Goal: Task Accomplishment & Management: Manage account settings

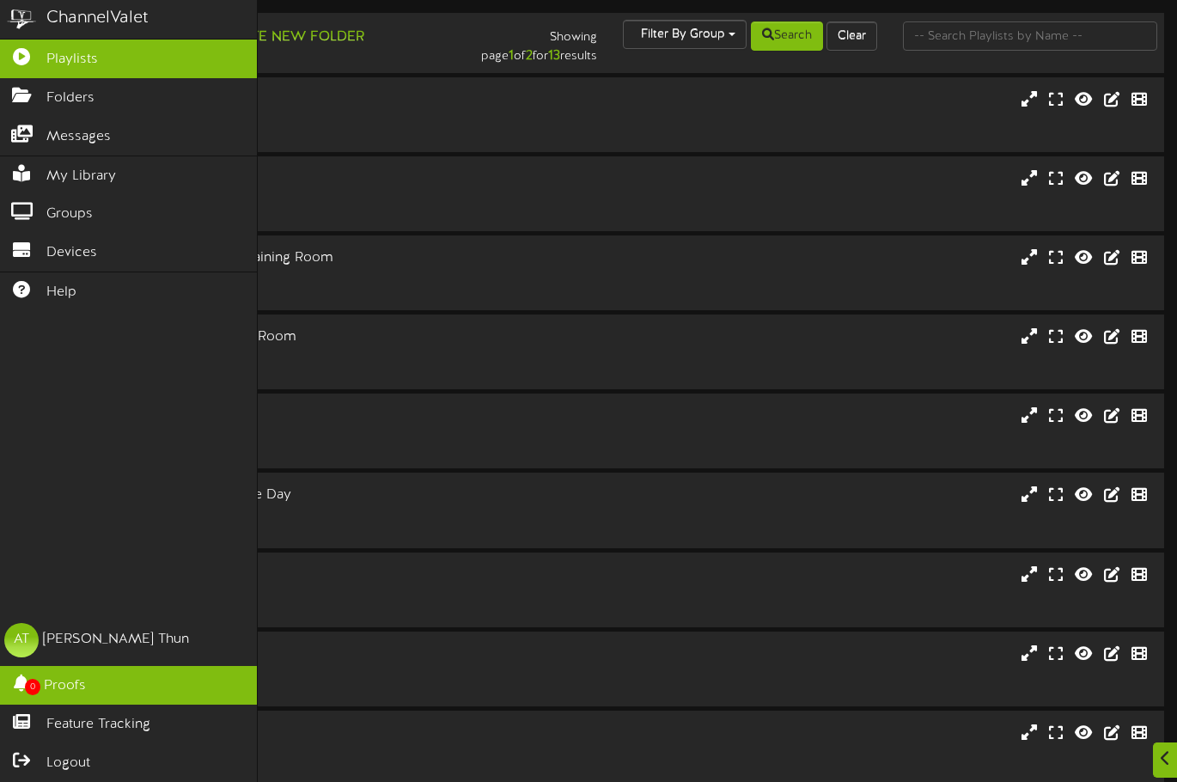
scroll to position [153, 0]
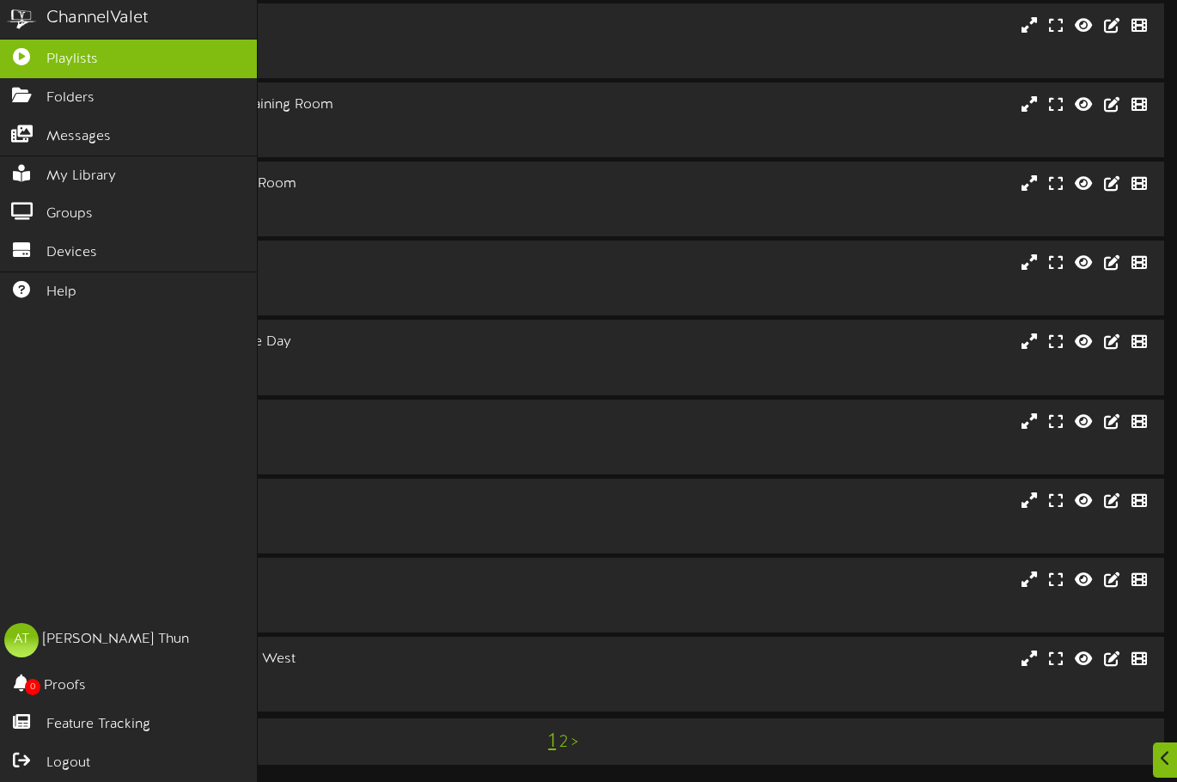
click at [18, 20] on img at bounding box center [21, 19] width 43 height 39
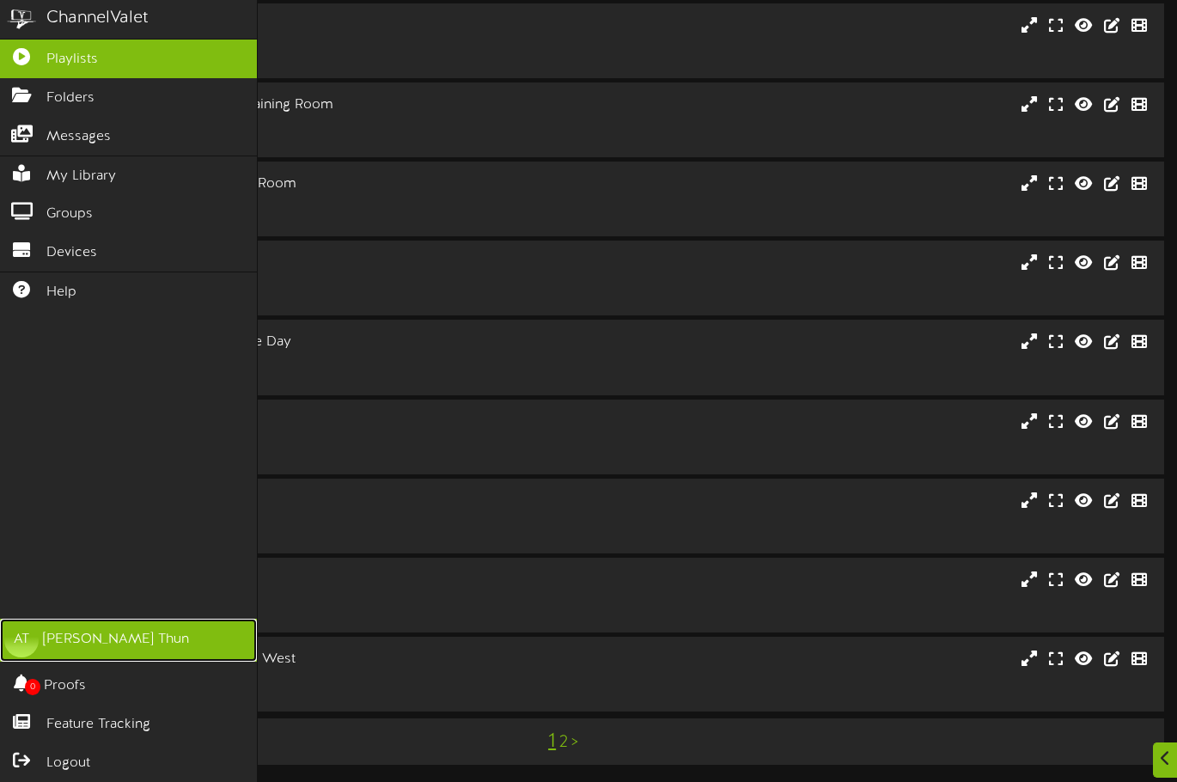
click at [80, 636] on div "[PERSON_NAME]" at bounding box center [116, 640] width 146 height 20
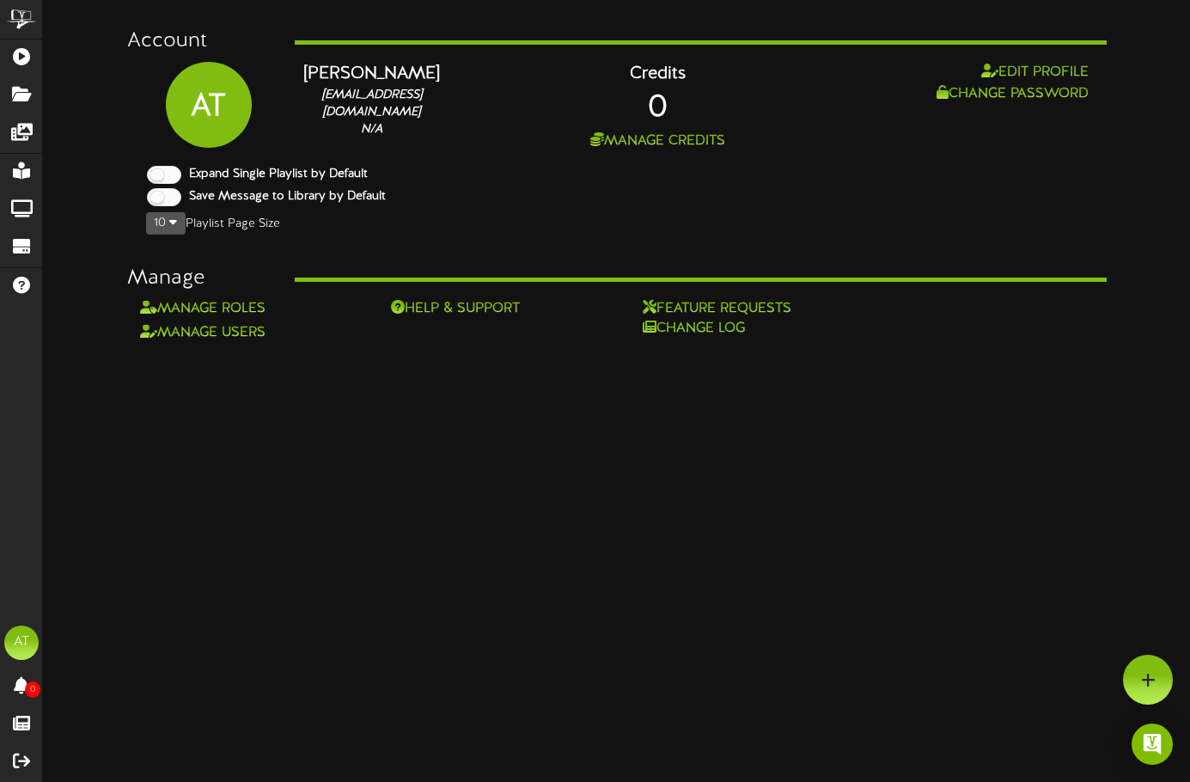
click at [424, 343] on html "ChannelValet Playlists Folders Messages My Library Groups Devices Help AT [PERS…" at bounding box center [595, 171] width 1190 height 343
click at [211, 332] on link "Manage Users" at bounding box center [202, 332] width 125 height 15
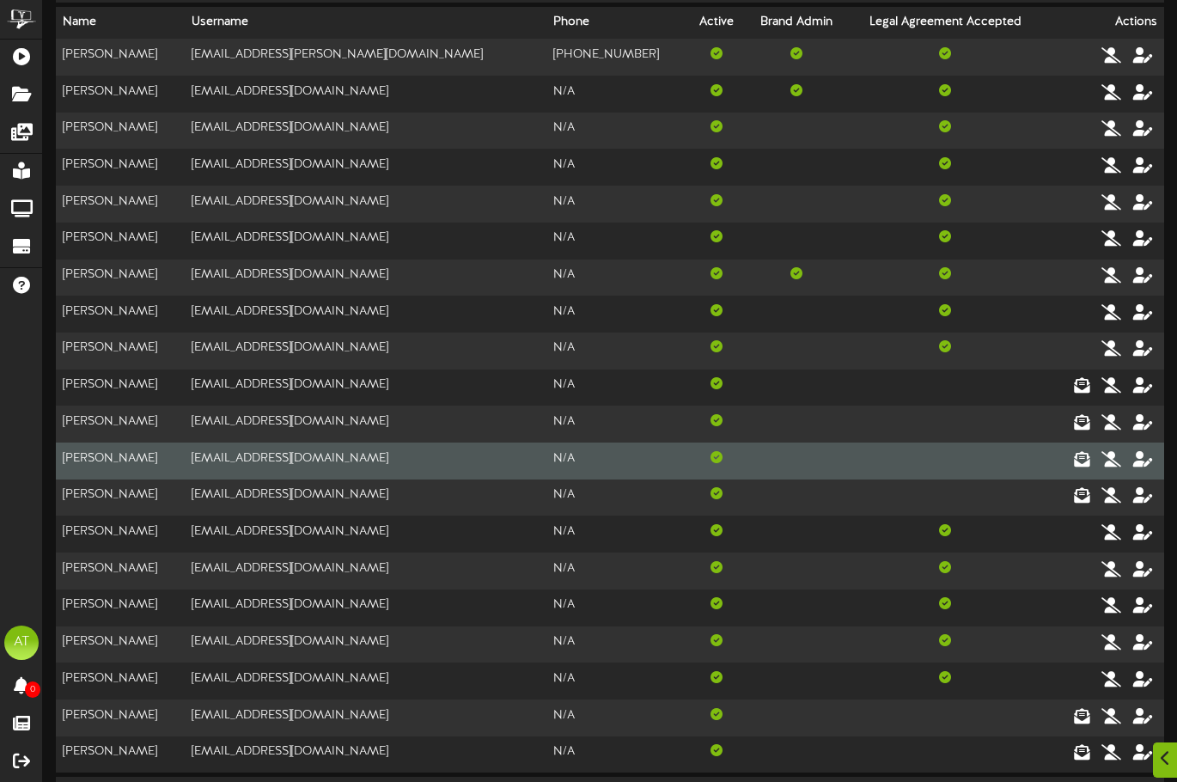
scroll to position [129, 0]
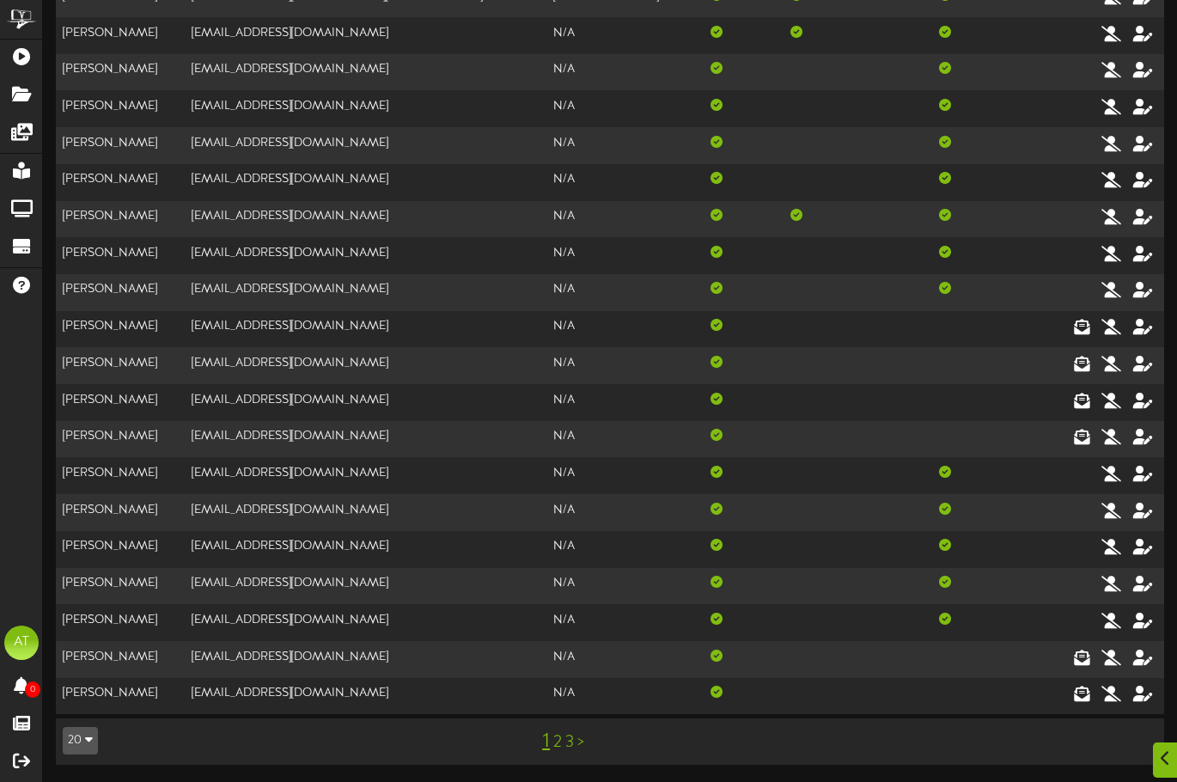
click at [559, 743] on link "2" at bounding box center [557, 742] width 9 height 19
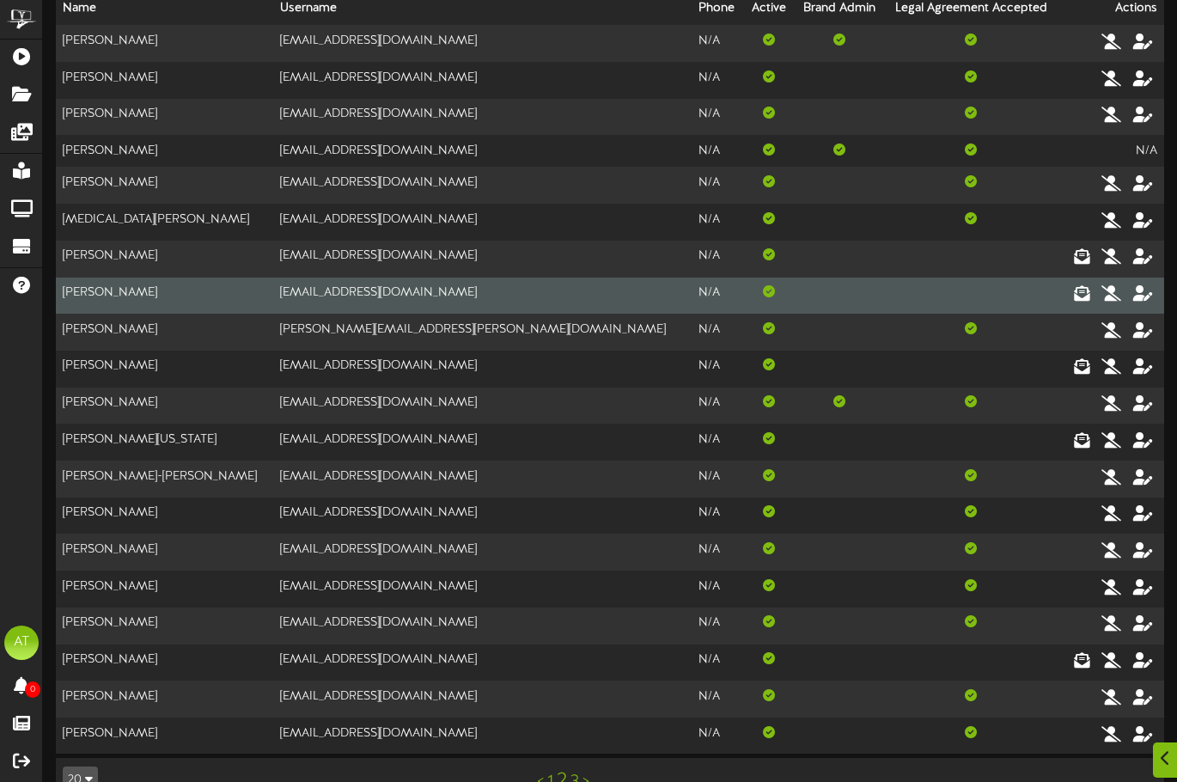
scroll to position [124, 0]
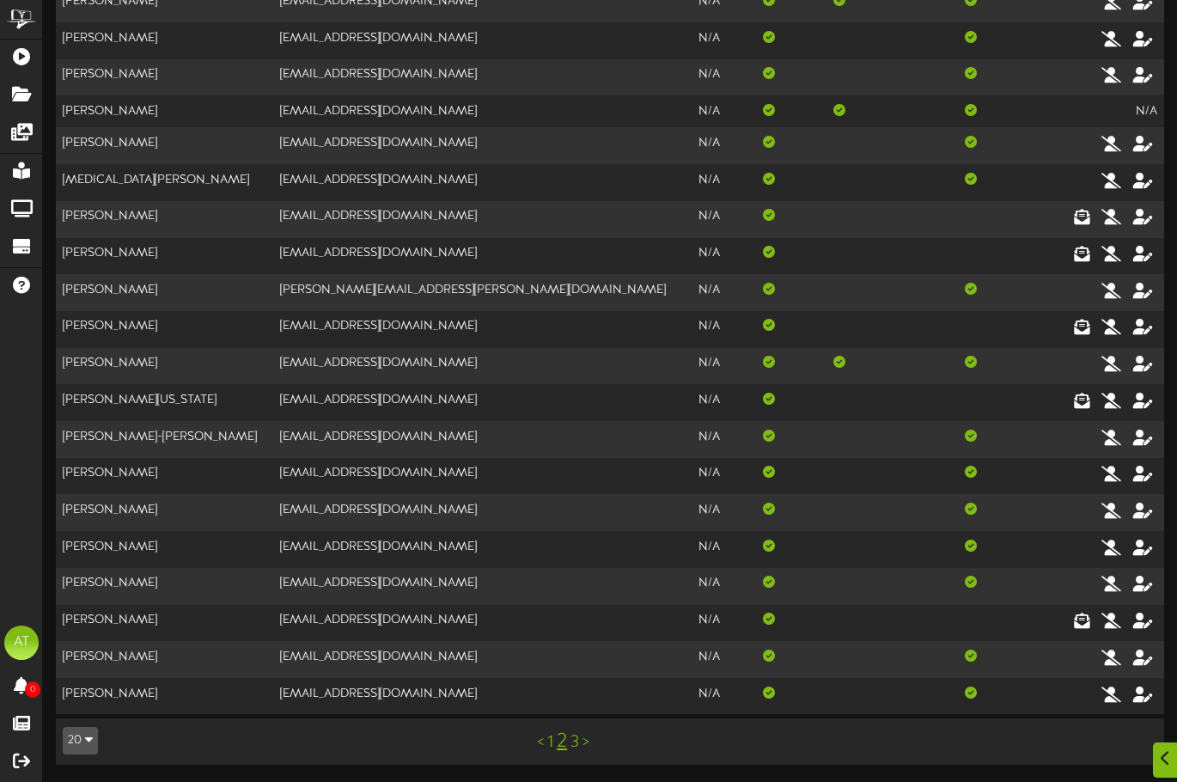
click at [575, 747] on link "3" at bounding box center [574, 742] width 9 height 19
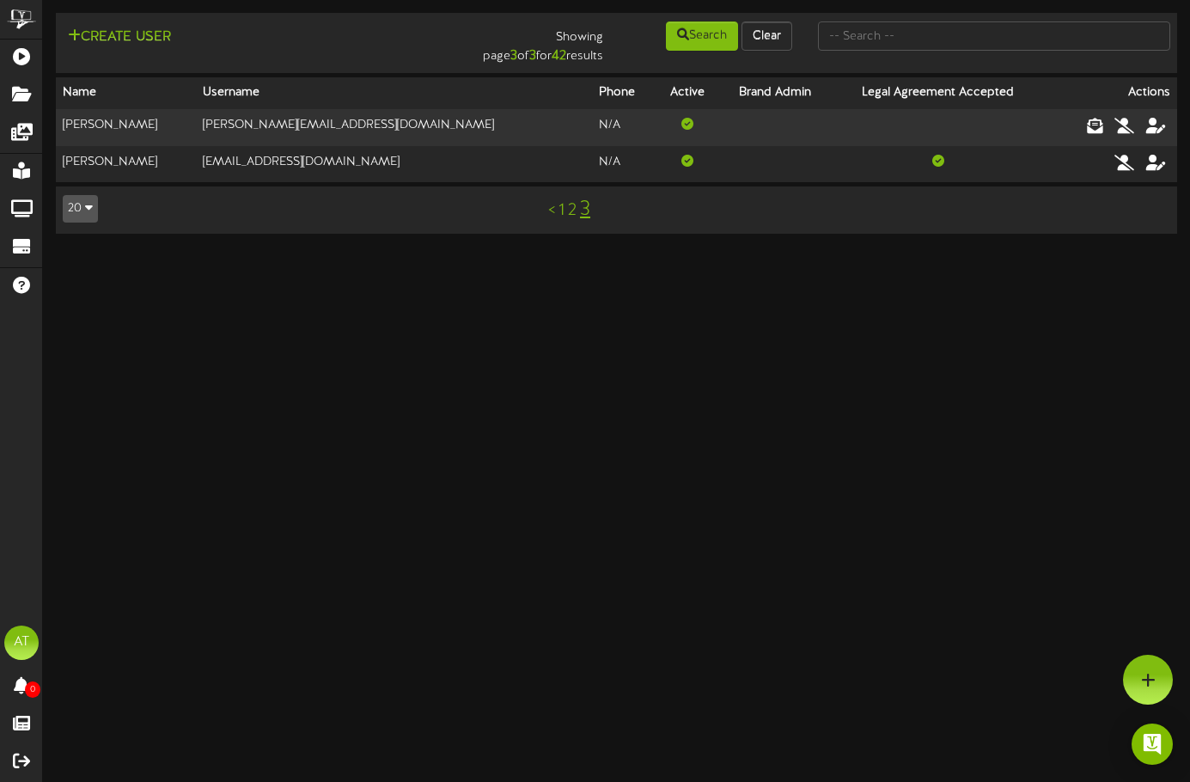
click at [570, 214] on link "2" at bounding box center [572, 210] width 9 height 19
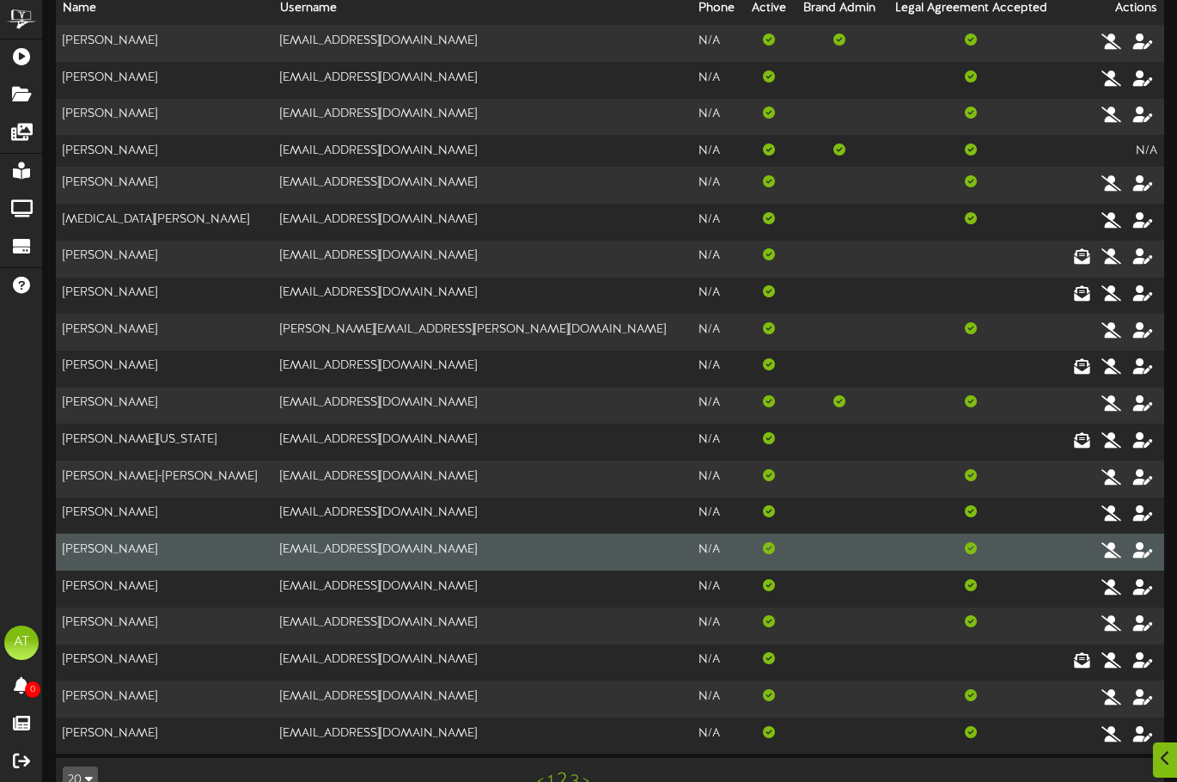
scroll to position [124, 0]
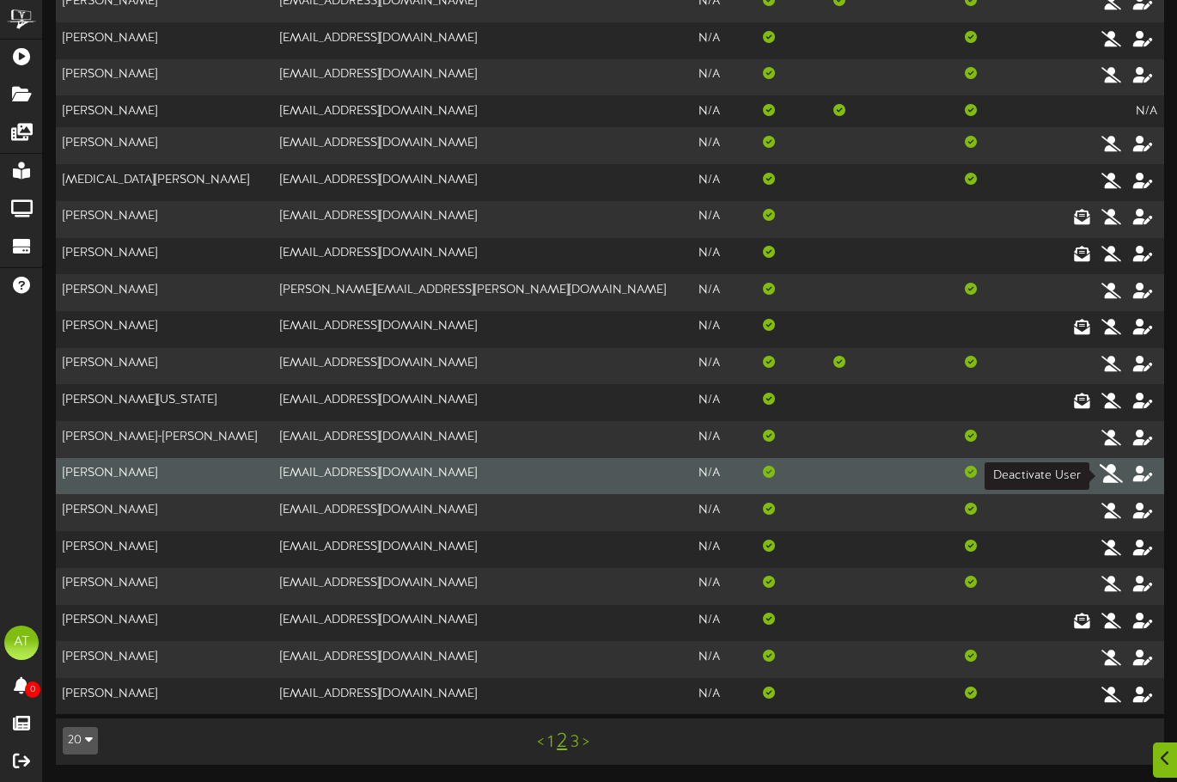
click at [1104, 476] on icon at bounding box center [1112, 473] width 24 height 19
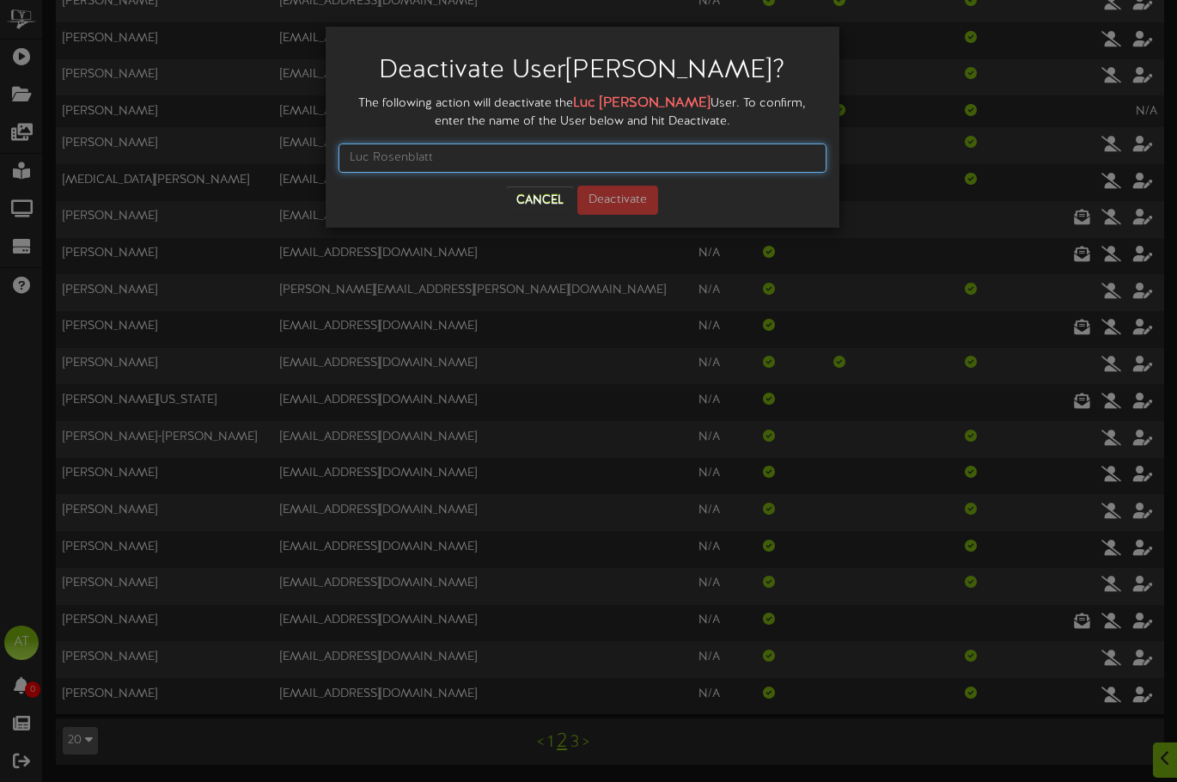
click at [454, 157] on input "text" at bounding box center [583, 157] width 488 height 29
type input "Luc Rosenblatt"
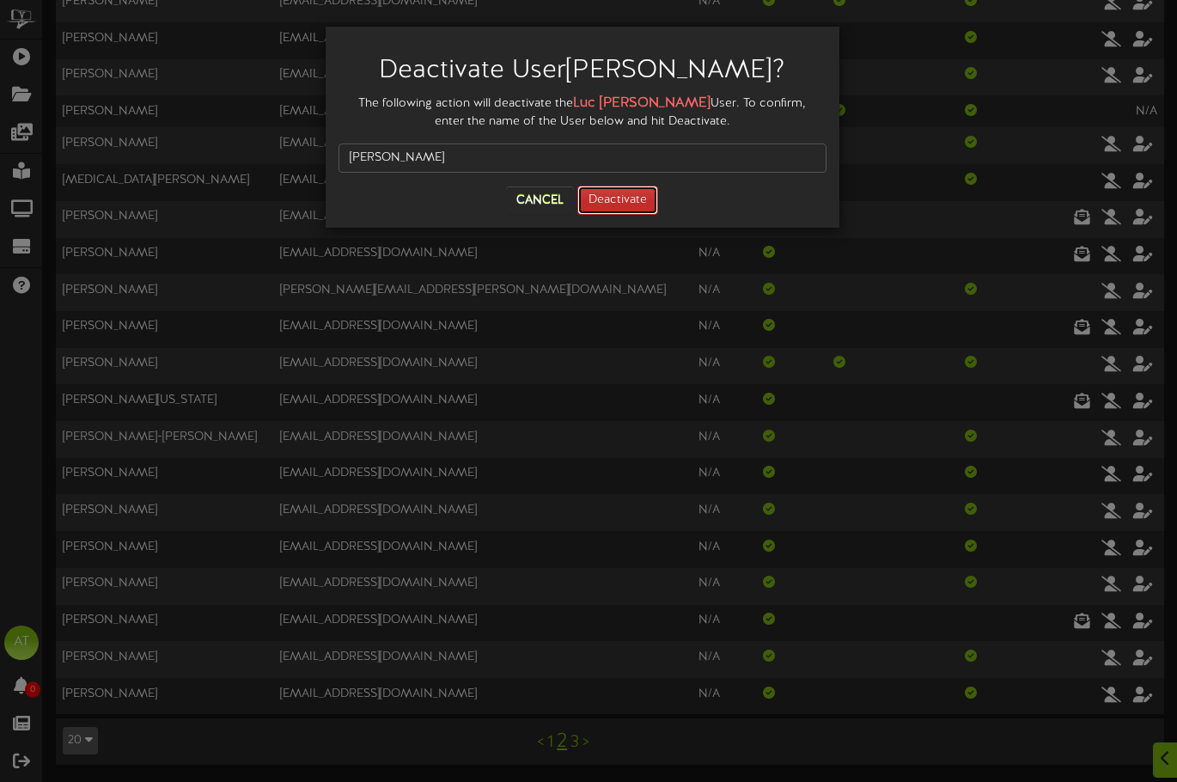
click at [633, 194] on button "Deactivate" at bounding box center [617, 200] width 81 height 29
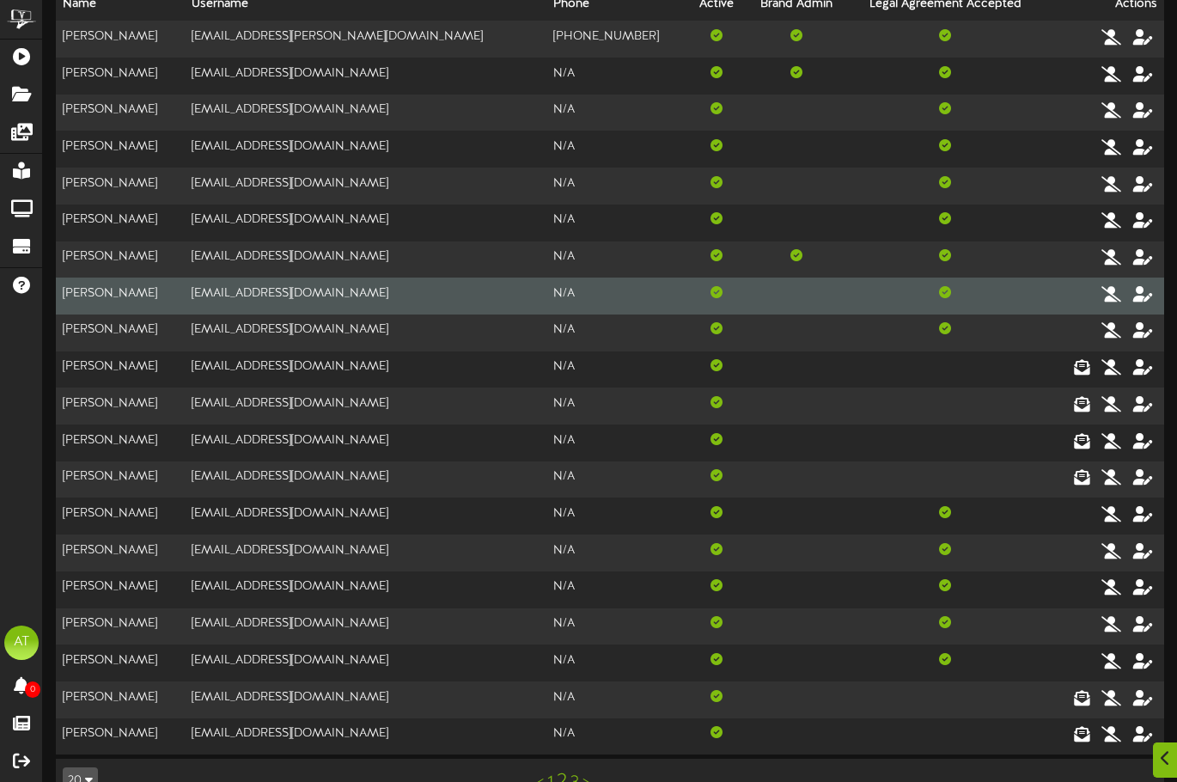
scroll to position [129, 0]
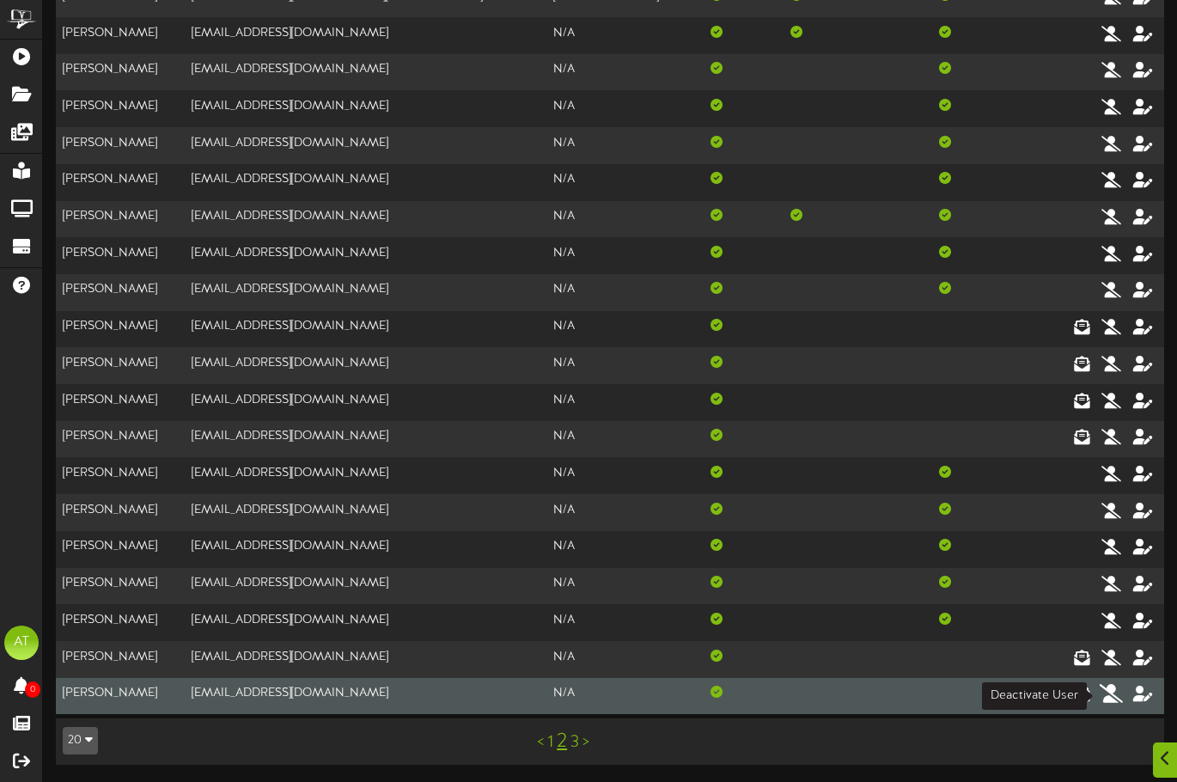
click at [1107, 697] on icon at bounding box center [1112, 693] width 24 height 19
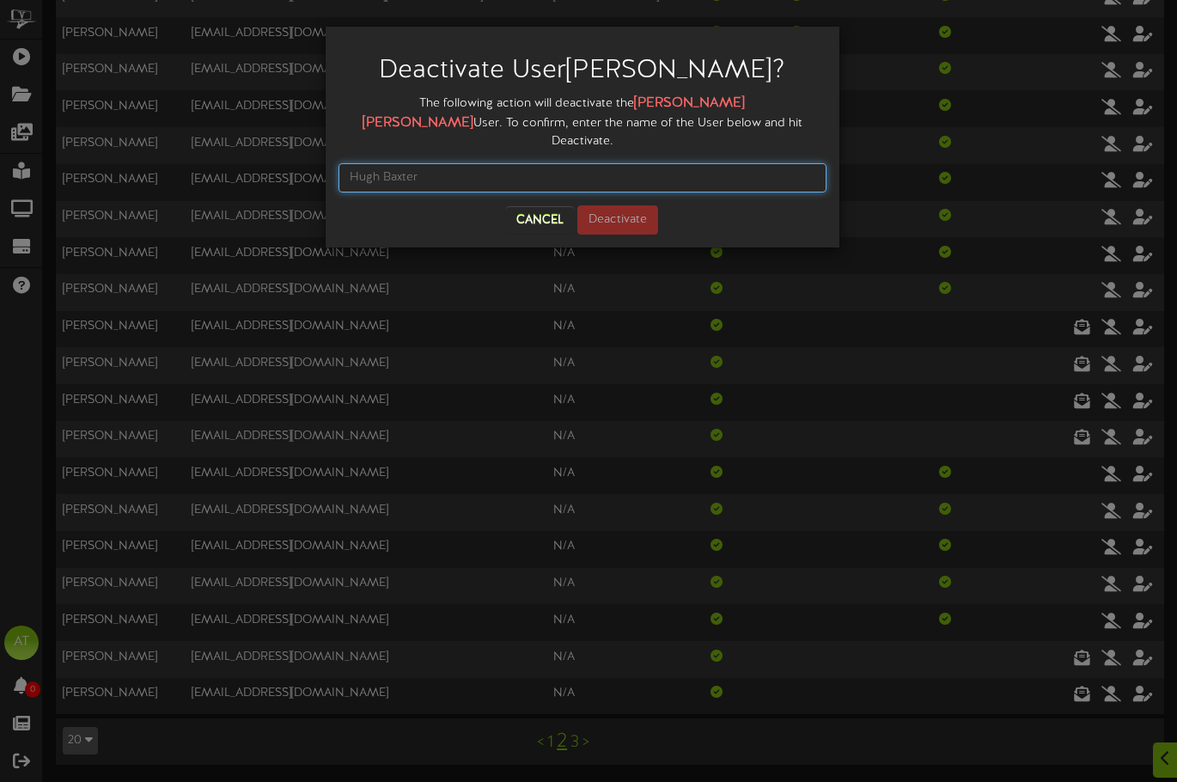
click at [499, 163] on input "text" at bounding box center [583, 177] width 488 height 29
type input "Hugh Baxter"
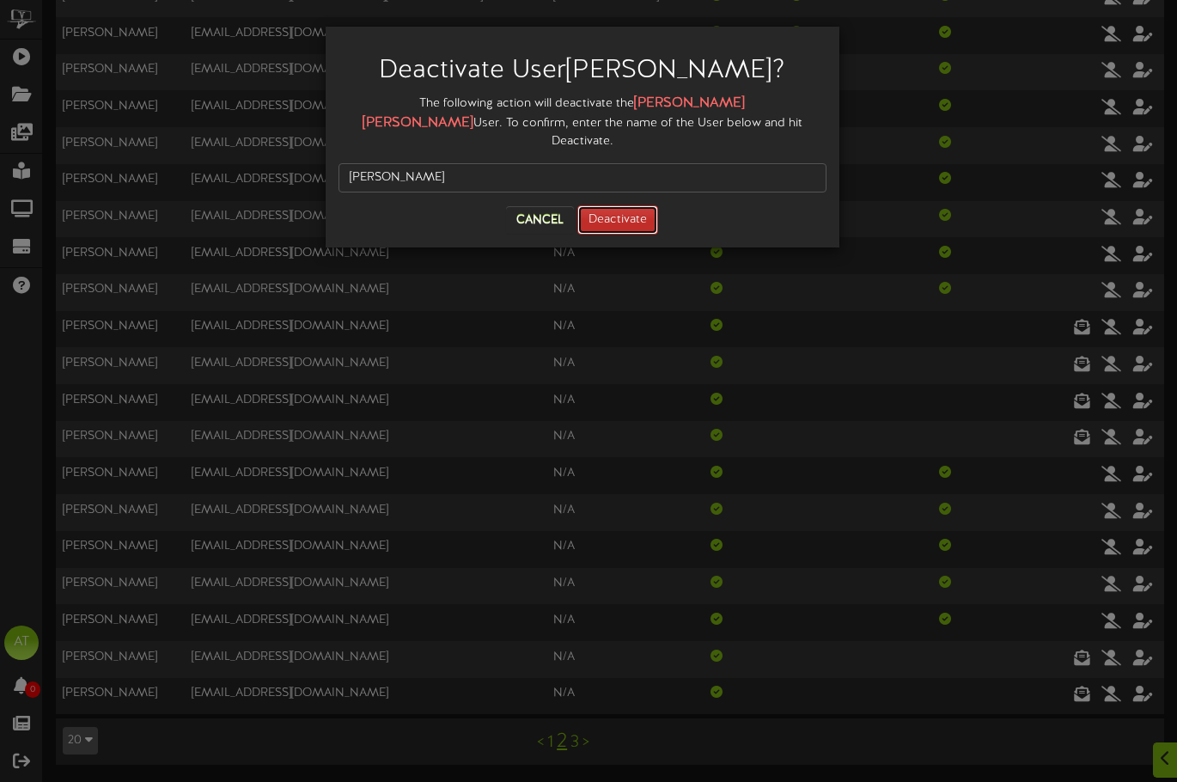
click at [624, 205] on button "Deactivate" at bounding box center [617, 219] width 81 height 29
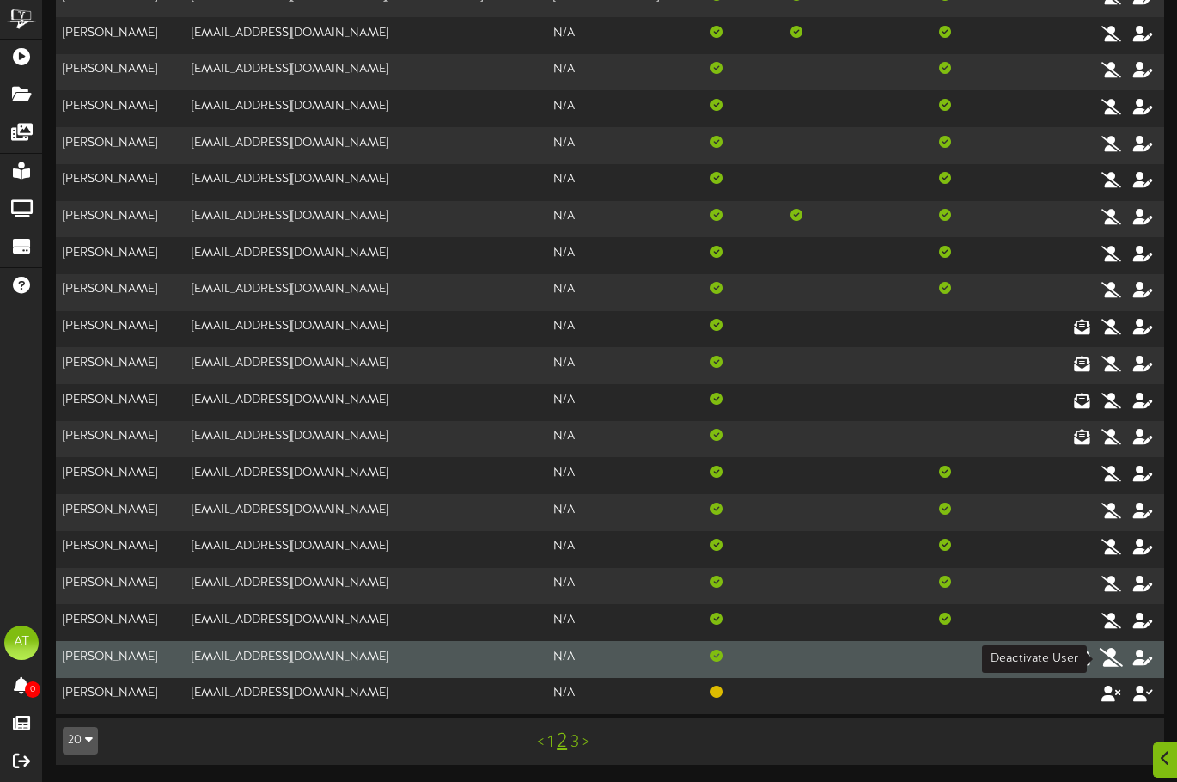
click at [1115, 663] on icon at bounding box center [1112, 656] width 24 height 19
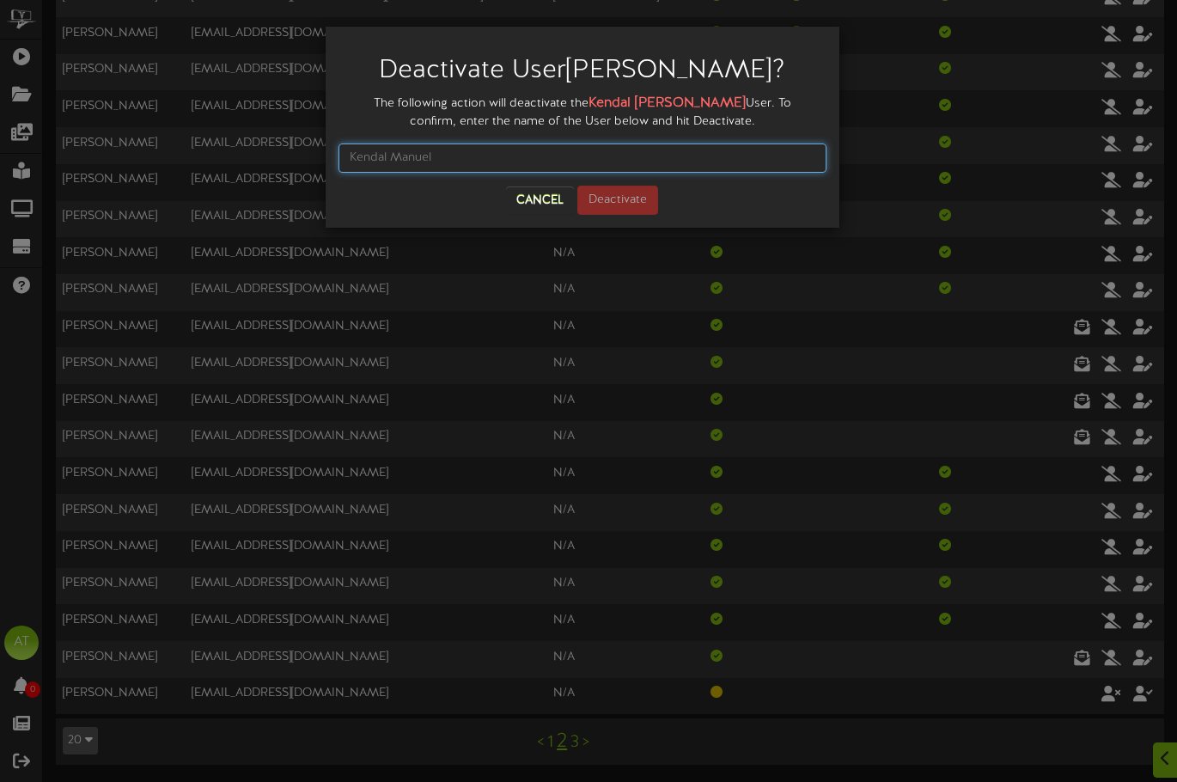
click at [553, 160] on input "text" at bounding box center [583, 157] width 488 height 29
type input "Kendal Manuel"
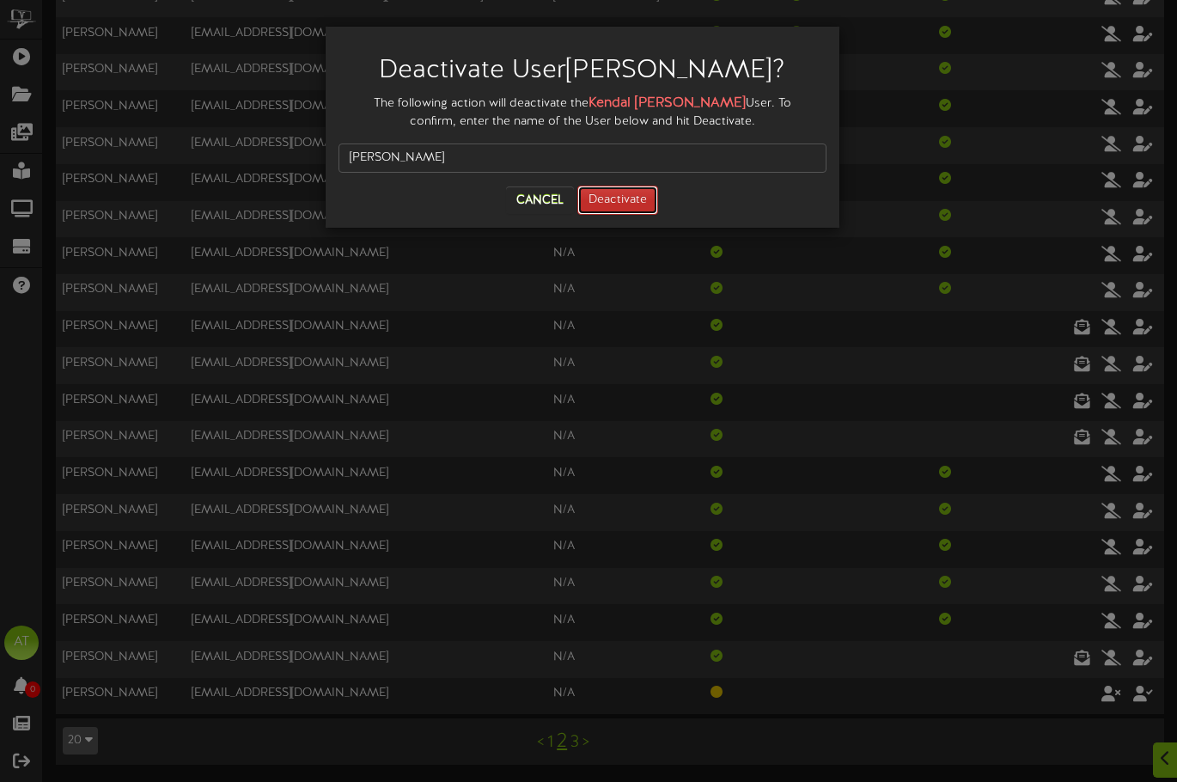
click at [619, 199] on button "Deactivate" at bounding box center [617, 200] width 81 height 29
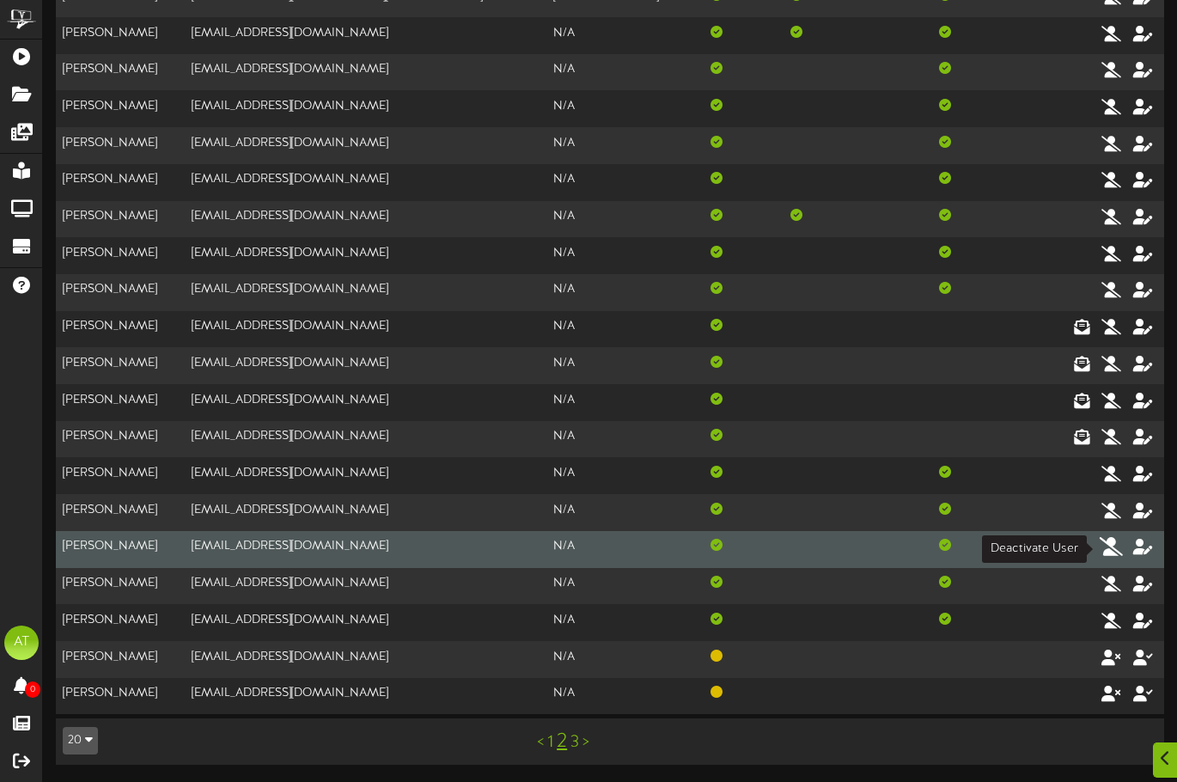
click at [1113, 546] on icon at bounding box center [1112, 546] width 24 height 19
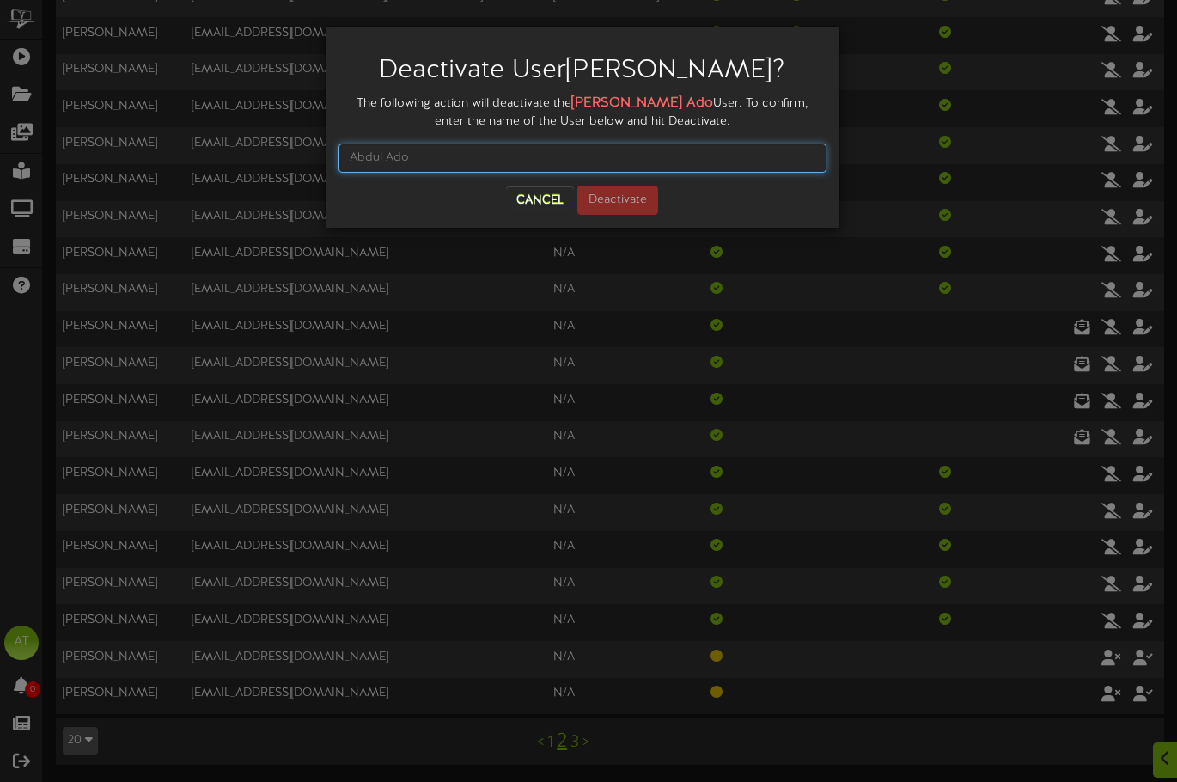
click at [636, 160] on input "text" at bounding box center [583, 157] width 488 height 29
type input "Abdul Ado"
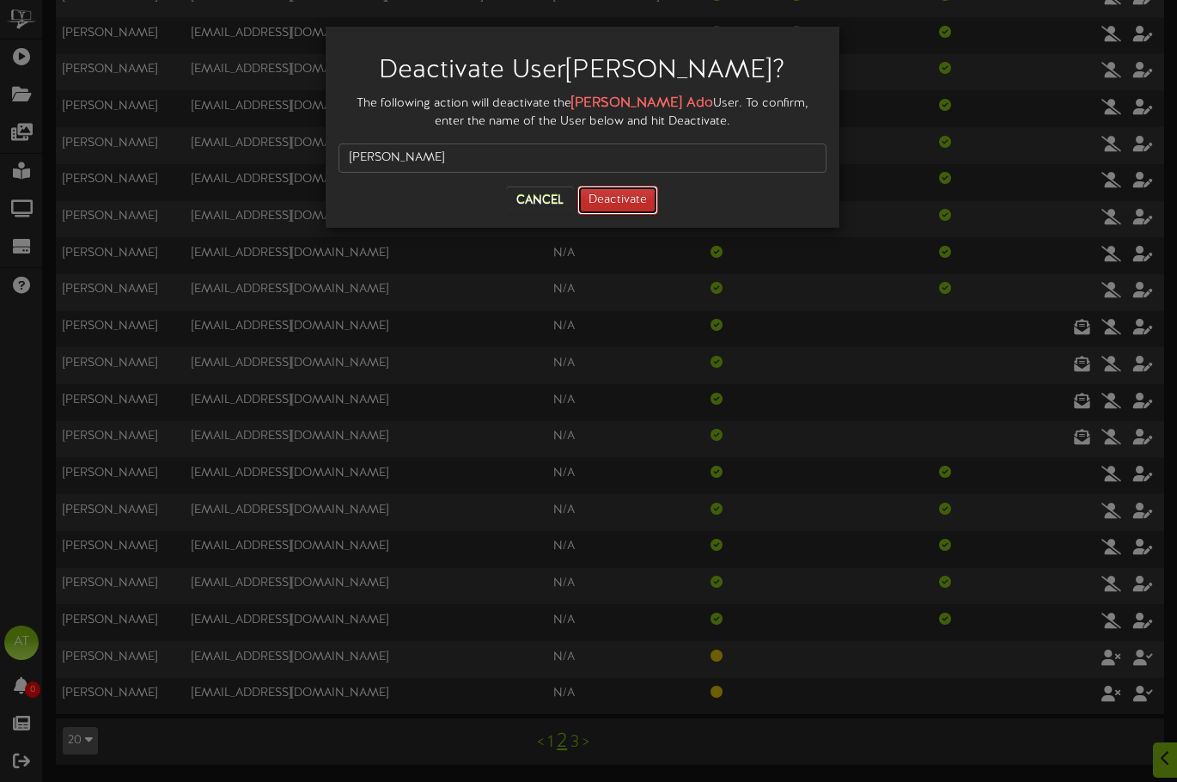
click at [631, 192] on button "Deactivate" at bounding box center [617, 200] width 81 height 29
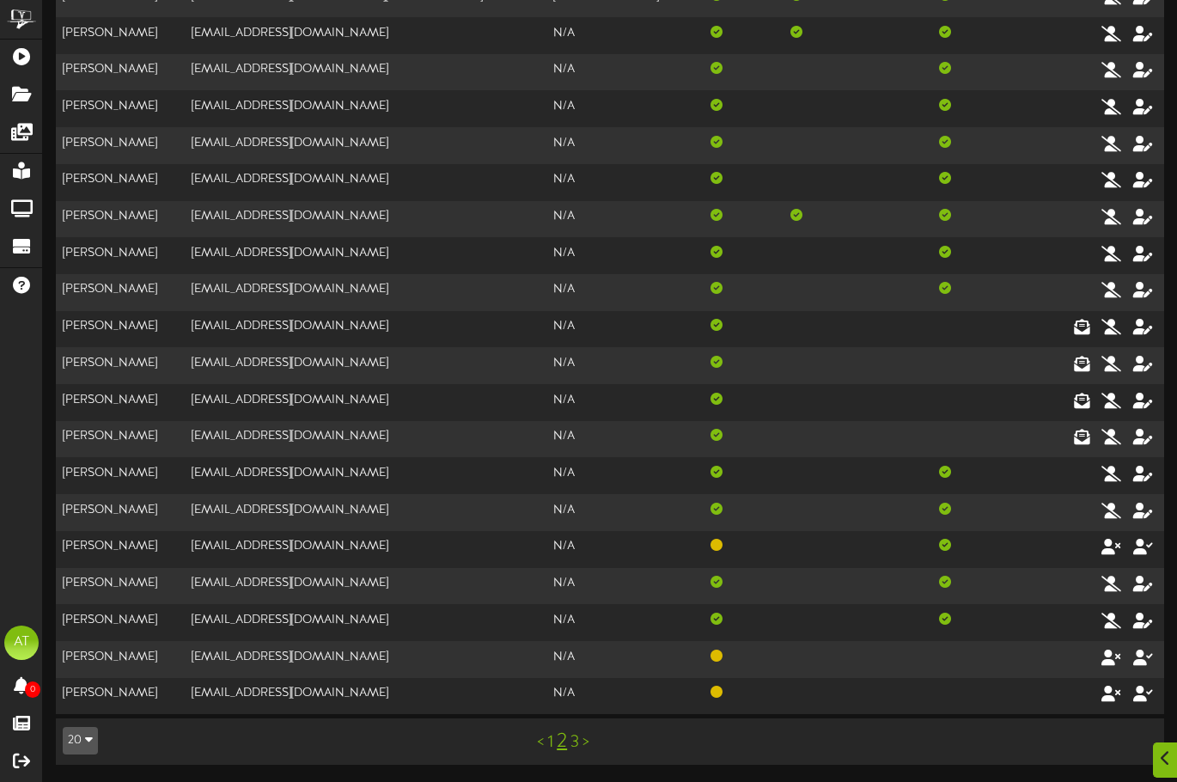
click at [576, 745] on link "3" at bounding box center [574, 742] width 9 height 19
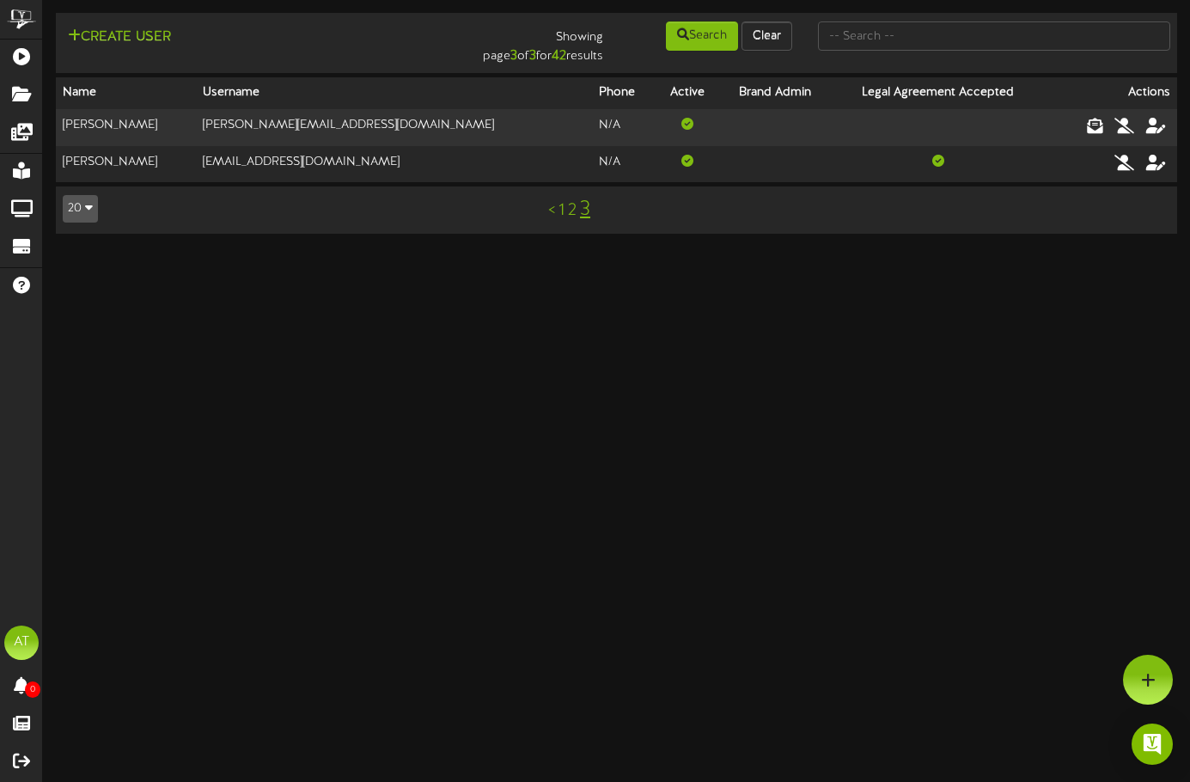
click at [573, 214] on link "2" at bounding box center [572, 210] width 9 height 19
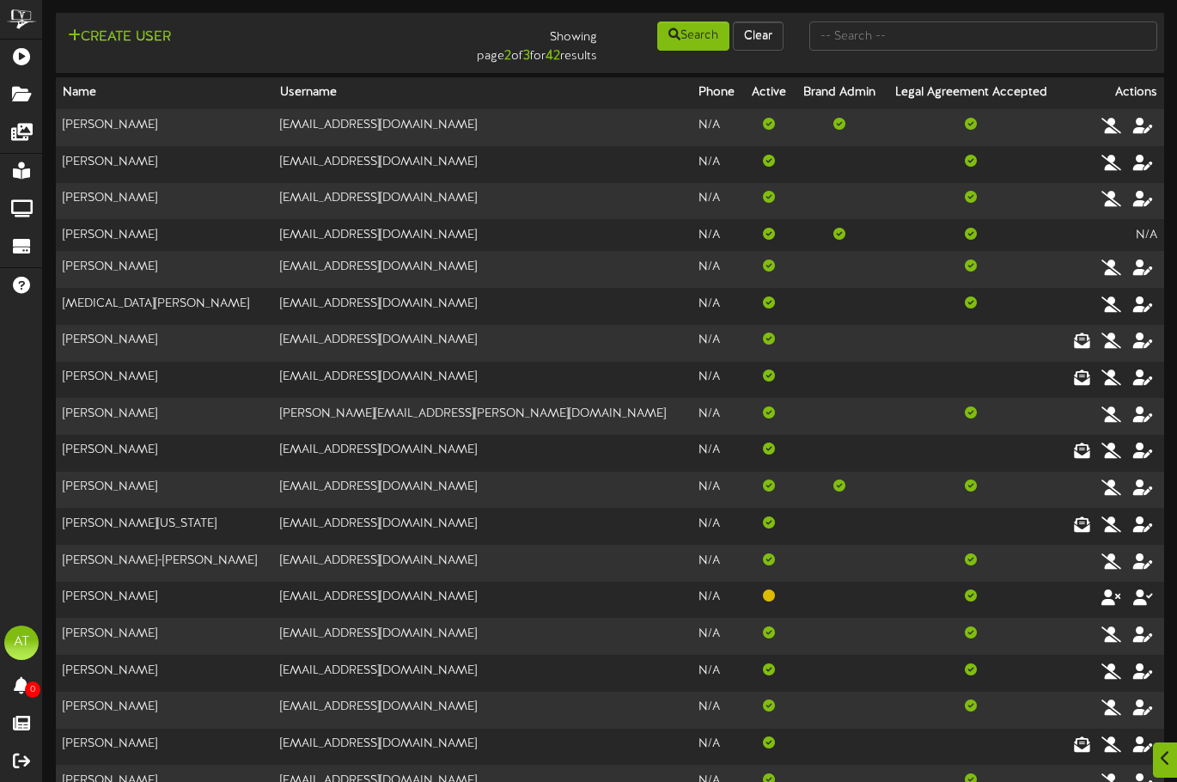
scroll to position [124, 0]
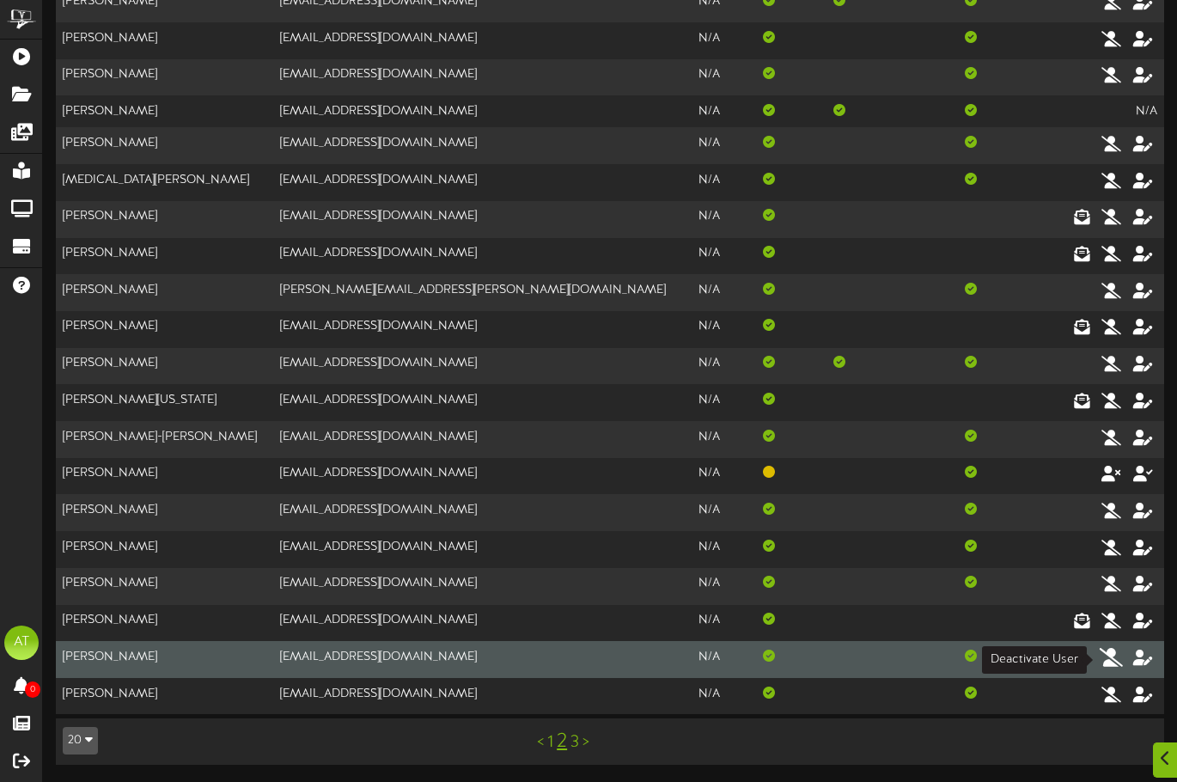
click at [1108, 662] on icon at bounding box center [1112, 656] width 24 height 19
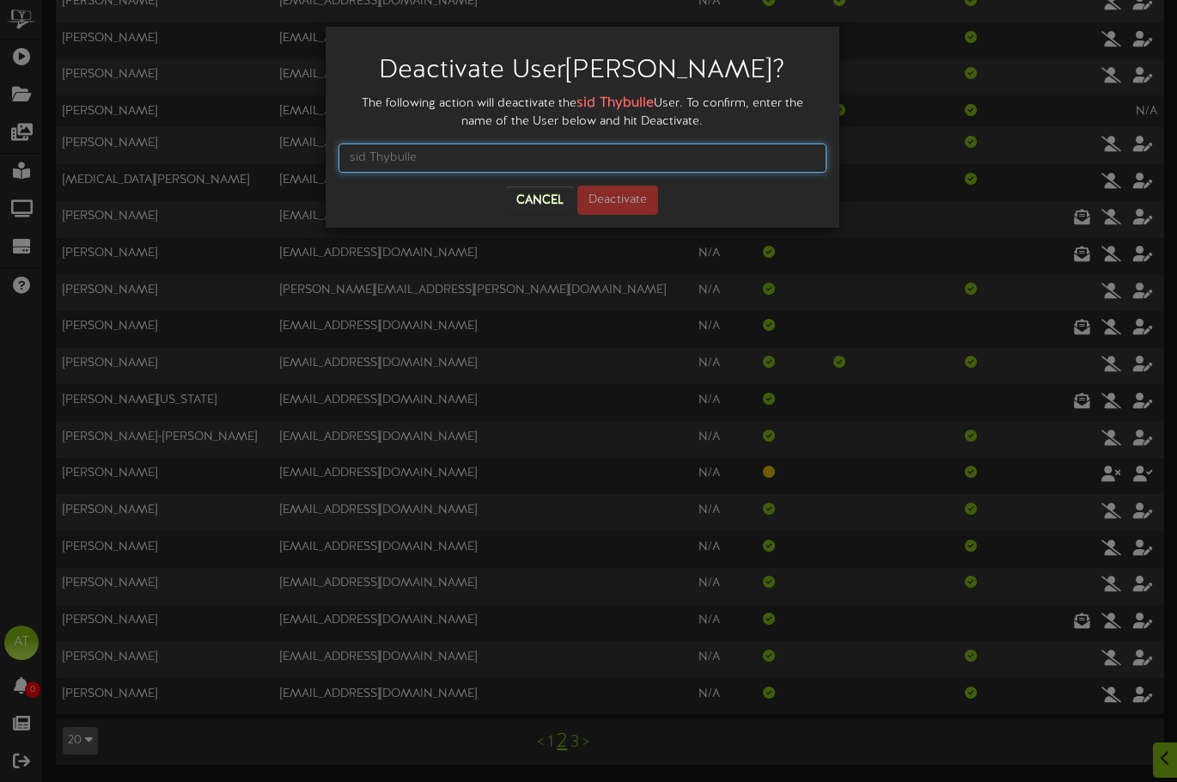
click at [507, 162] on input "text" at bounding box center [583, 157] width 488 height 29
type input "sid Thybulle"
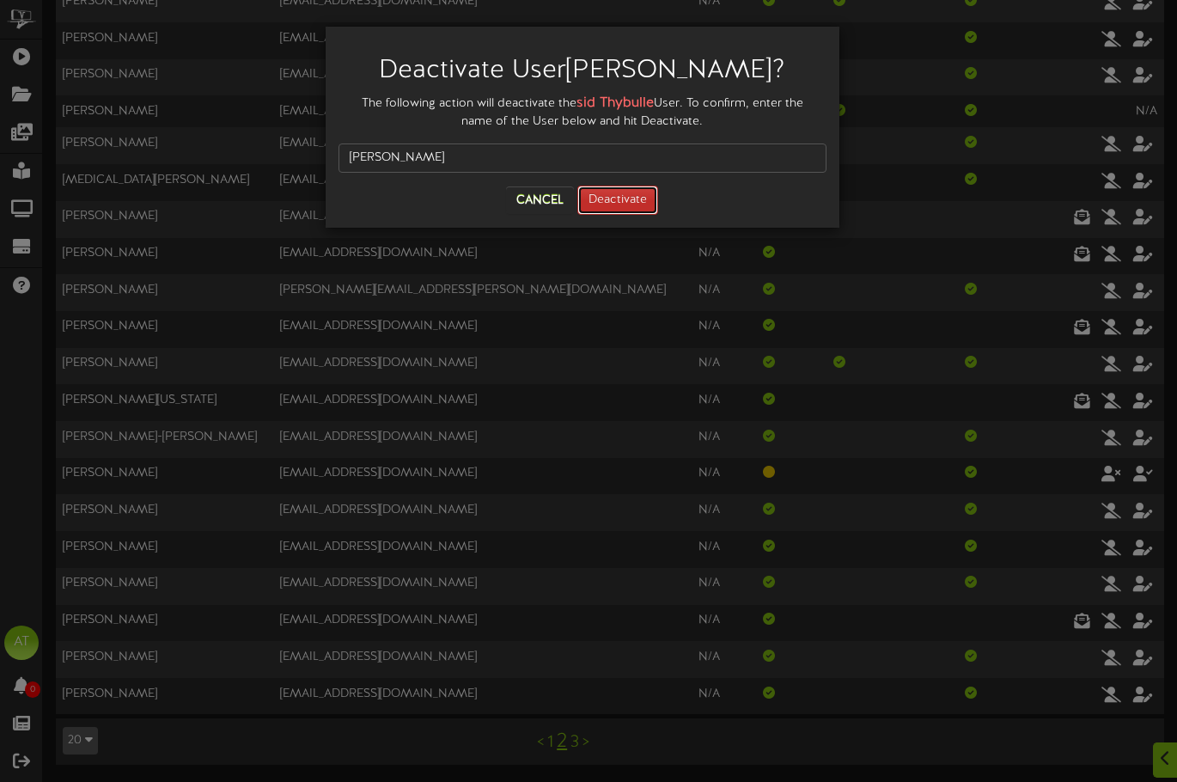
click at [617, 201] on button "Deactivate" at bounding box center [617, 200] width 81 height 29
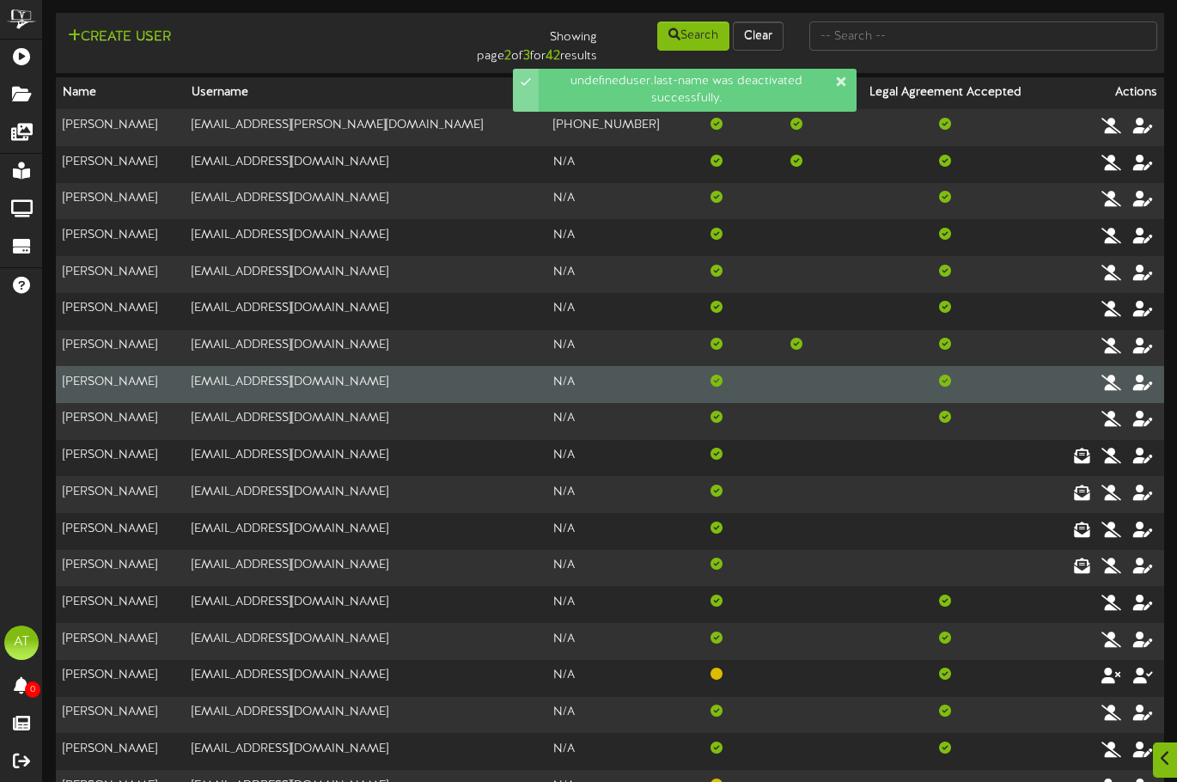
scroll to position [129, 0]
